Goal: Find specific page/section: Find specific page/section

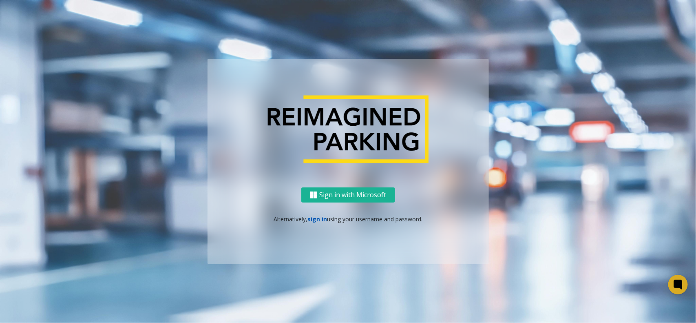
click at [317, 215] on link "sign in" at bounding box center [318, 219] width 20 height 8
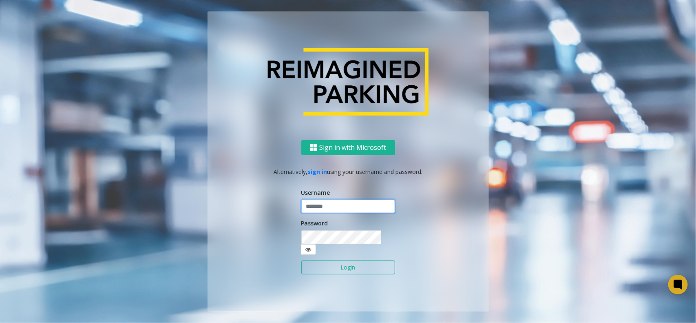
click at [325, 211] on input "text" at bounding box center [348, 206] width 94 height 14
type input "**********"
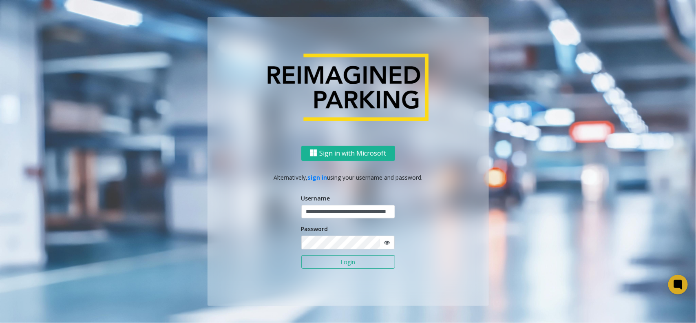
click at [339, 260] on button "Login" at bounding box center [348, 262] width 94 height 14
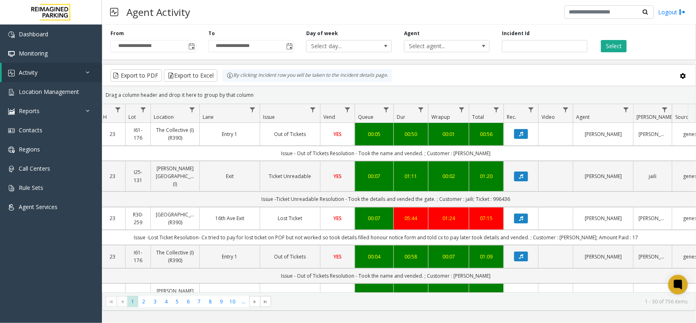
scroll to position [0, 162]
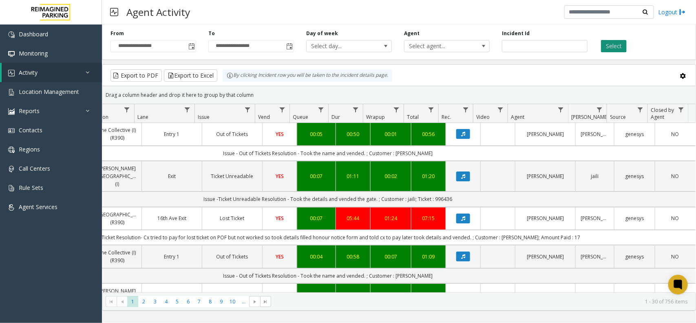
click at [615, 48] on button "Select" at bounding box center [614, 46] width 26 height 12
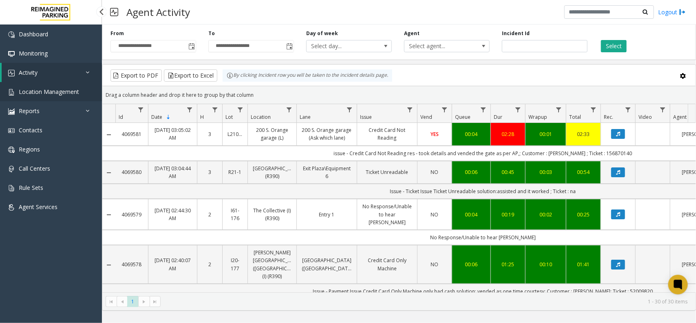
click at [53, 89] on span "Location Management" at bounding box center [49, 92] width 60 height 8
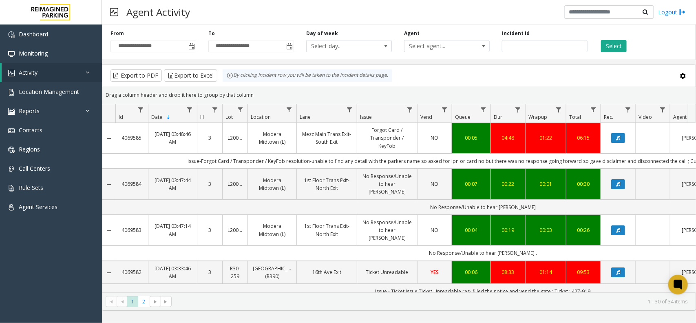
scroll to position [0, 162]
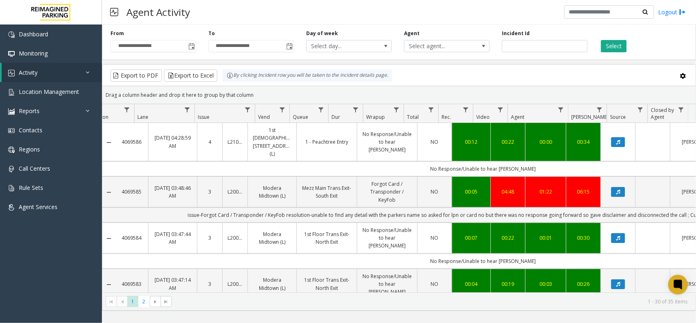
scroll to position [0, 162]
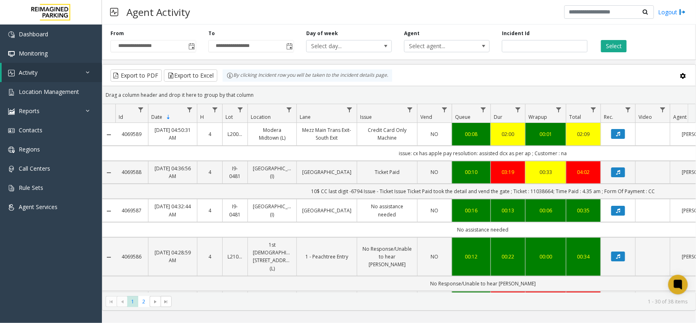
scroll to position [0, 162]
